Goal: Check status: Check status

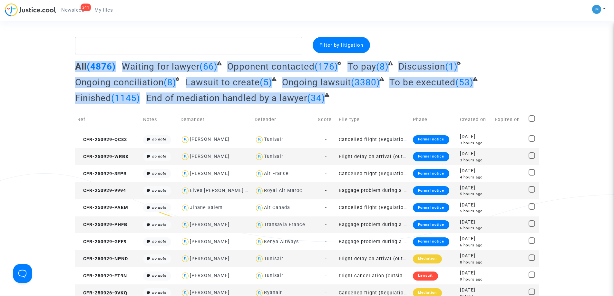
drag, startPoint x: 513, startPoint y: 32, endPoint x: 581, endPoint y: 64, distance: 75.7
